Goal: Information Seeking & Learning: Check status

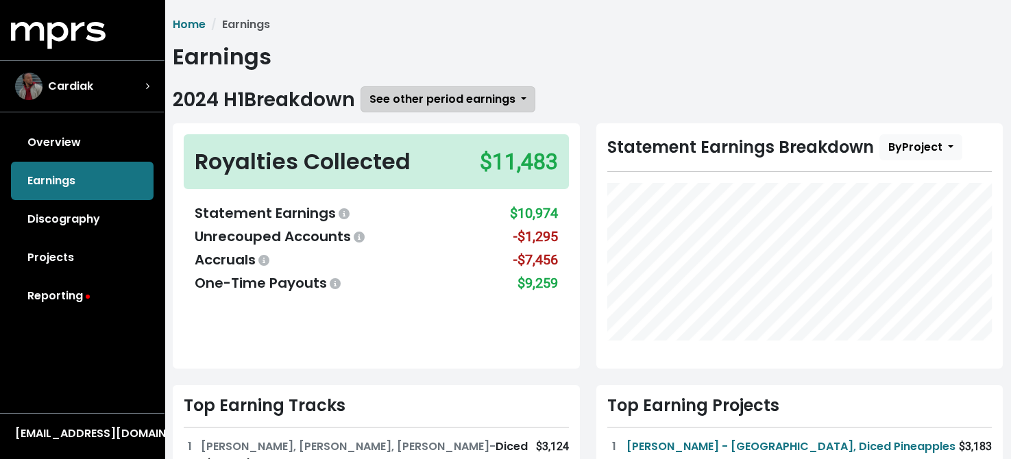
click at [475, 98] on span "See other period earnings" at bounding box center [442, 99] width 146 height 16
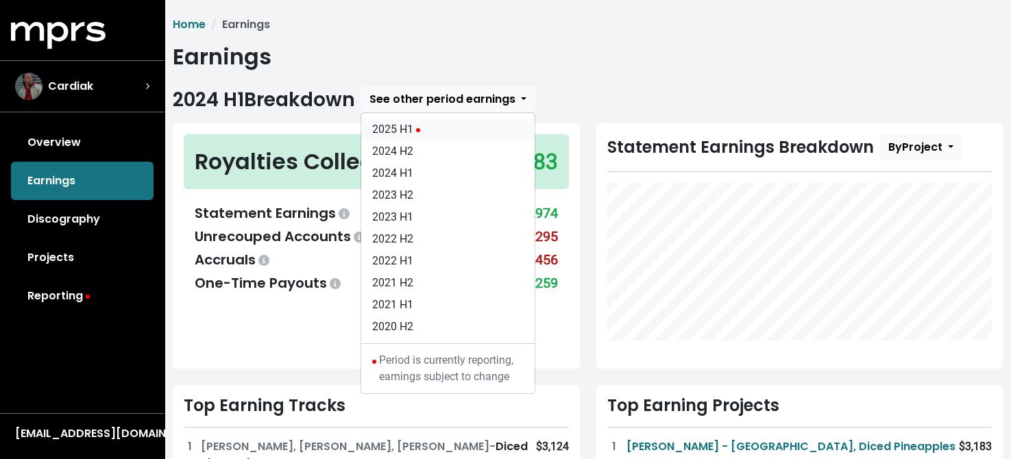
click at [405, 127] on link "2025 H1" at bounding box center [447, 130] width 173 height 22
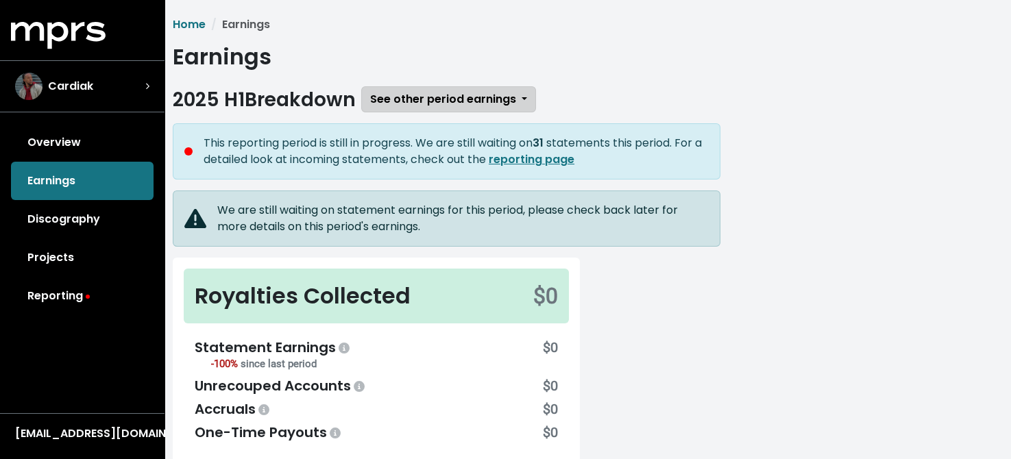
click at [483, 102] on span "See other period earnings" at bounding box center [443, 99] width 146 height 16
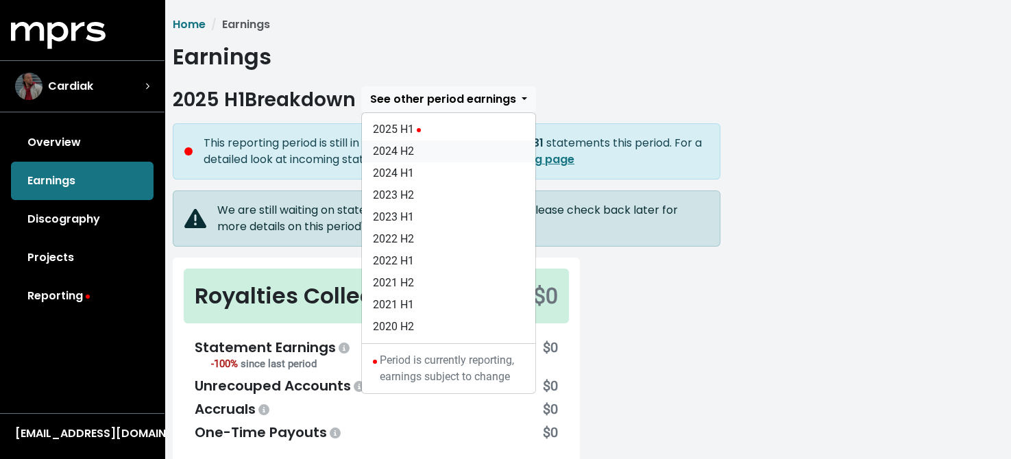
click at [406, 154] on link "2024 H2" at bounding box center [448, 152] width 173 height 22
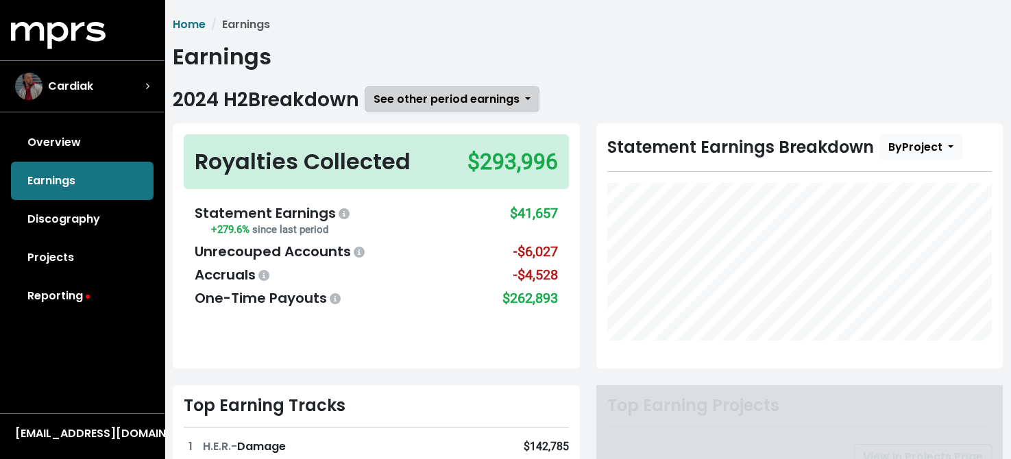
click at [462, 95] on span "See other period earnings" at bounding box center [447, 99] width 146 height 16
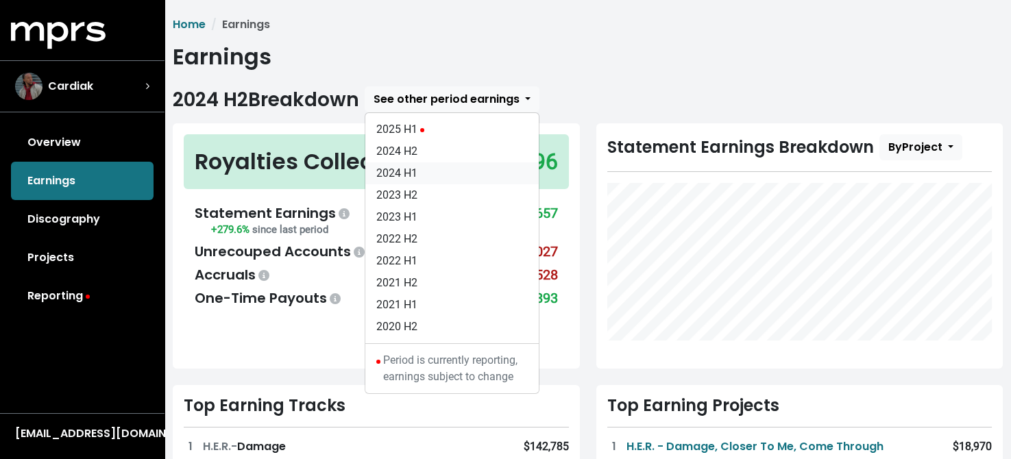
click at [402, 173] on link "2024 H1" at bounding box center [451, 173] width 173 height 22
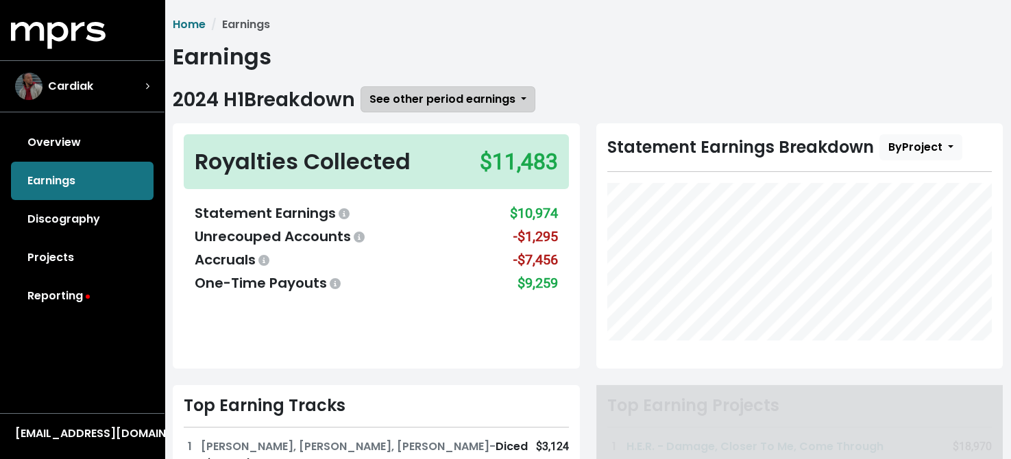
click at [473, 99] on span "See other period earnings" at bounding box center [442, 99] width 146 height 16
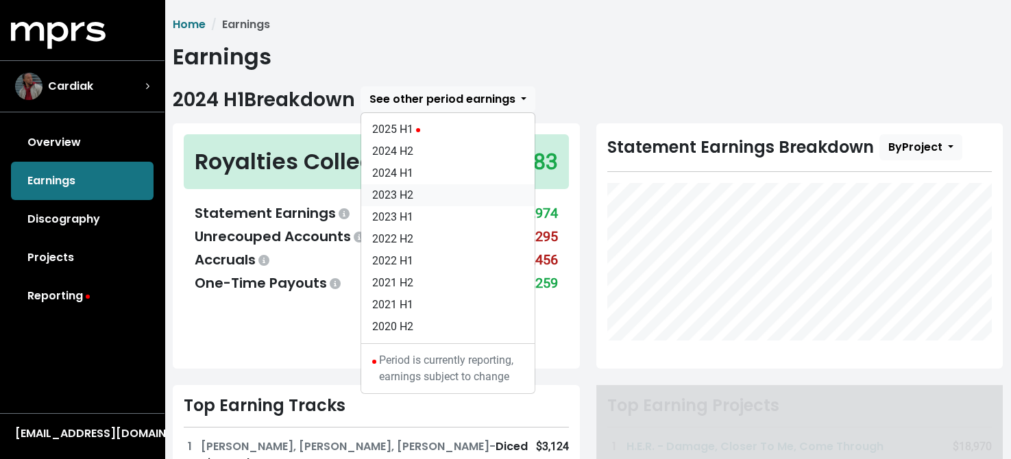
click at [399, 191] on link "2023 H2" at bounding box center [447, 195] width 173 height 22
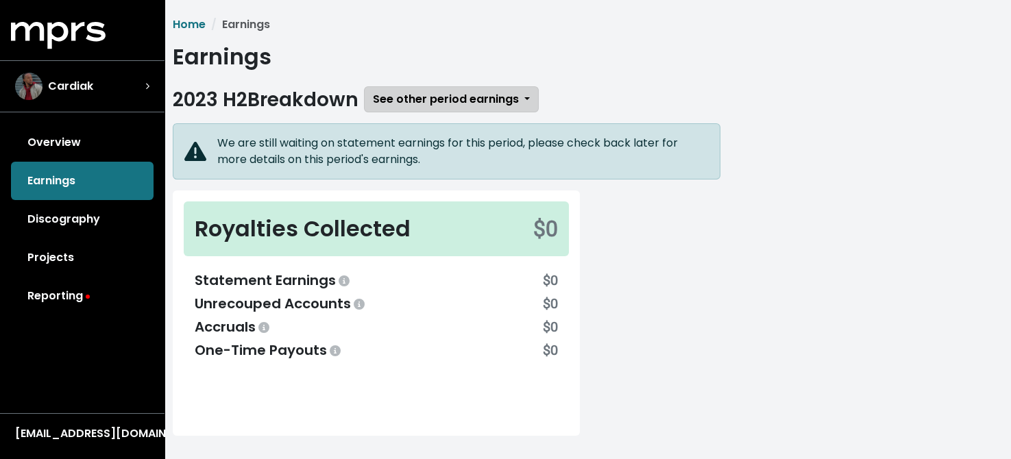
click at [456, 98] on span "See other period earnings" at bounding box center [446, 99] width 146 height 16
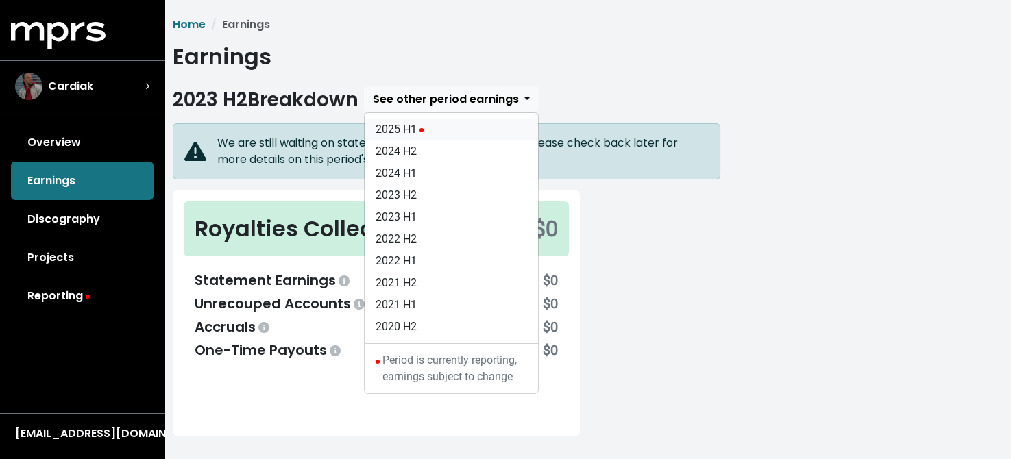
click at [407, 129] on link "2025 H1" at bounding box center [451, 130] width 173 height 22
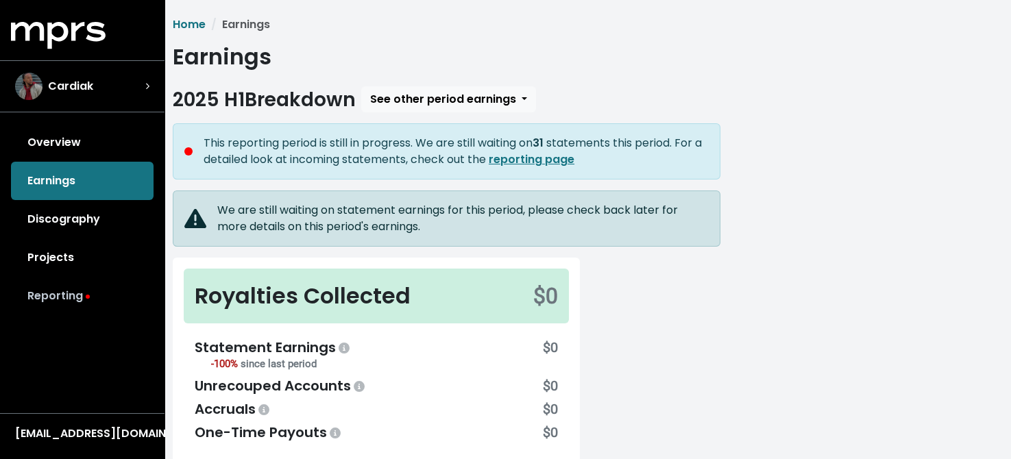
click at [58, 291] on link "Reporting" at bounding box center [82, 296] width 143 height 38
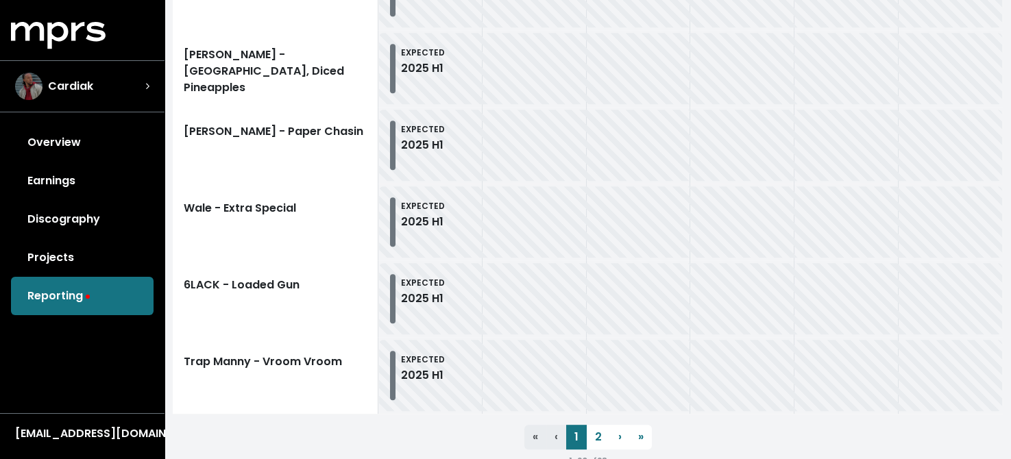
scroll to position [1685, 0]
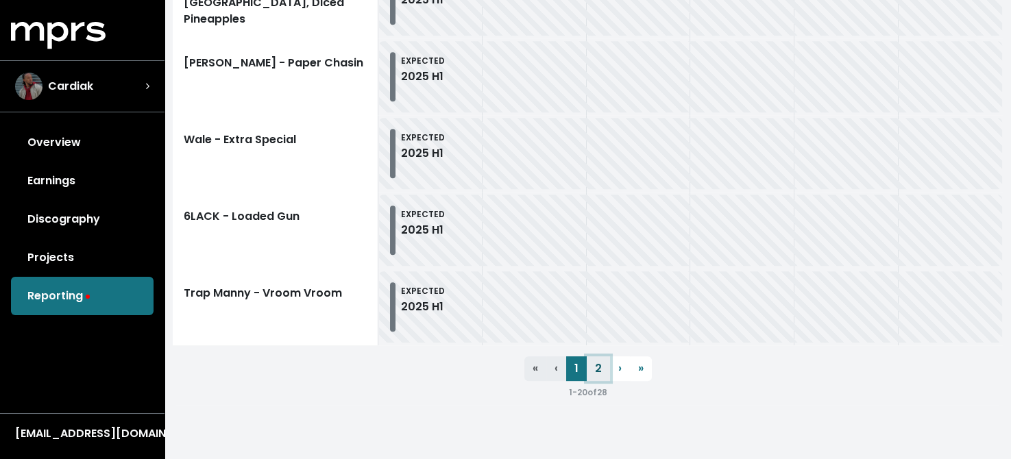
click at [602, 367] on link "2" at bounding box center [598, 368] width 23 height 25
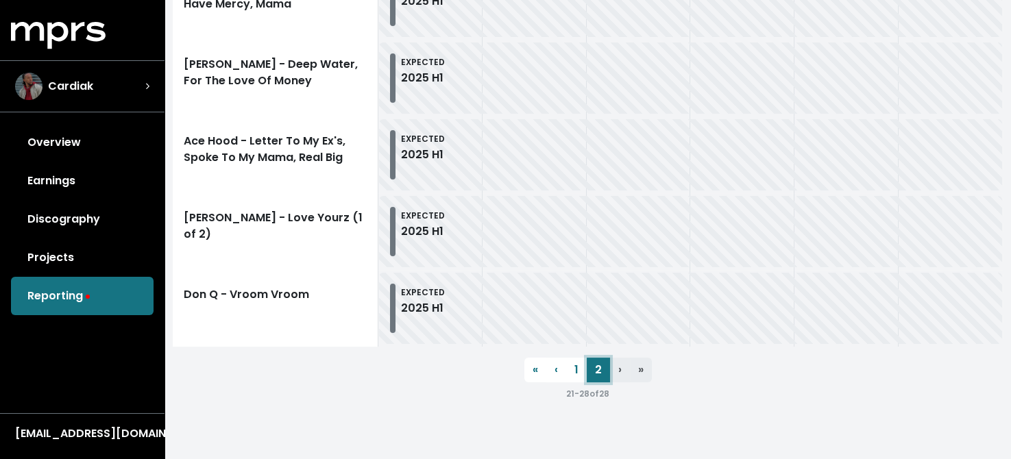
scroll to position [764, 0]
click at [56, 258] on link "Projects" at bounding box center [82, 258] width 143 height 38
